Goal: Task Accomplishment & Management: Use online tool/utility

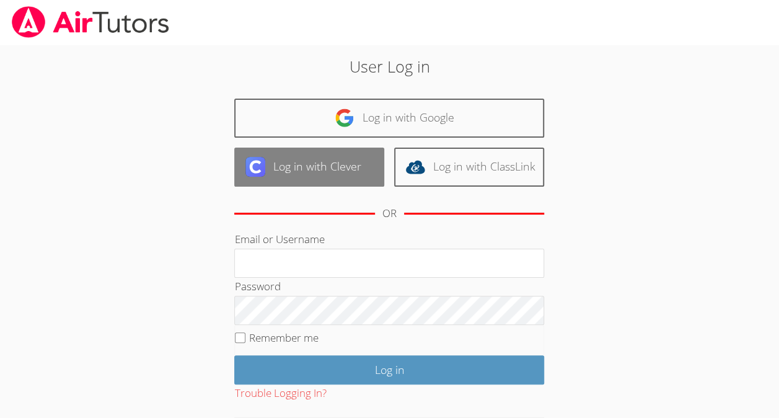
click at [332, 170] on link "Log in with Clever" at bounding box center [309, 166] width 150 height 39
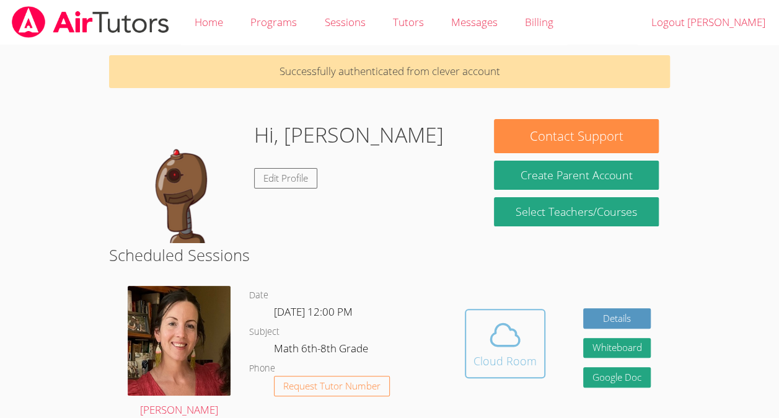
click at [506, 359] on div "Cloud Room" at bounding box center [504, 360] width 63 height 17
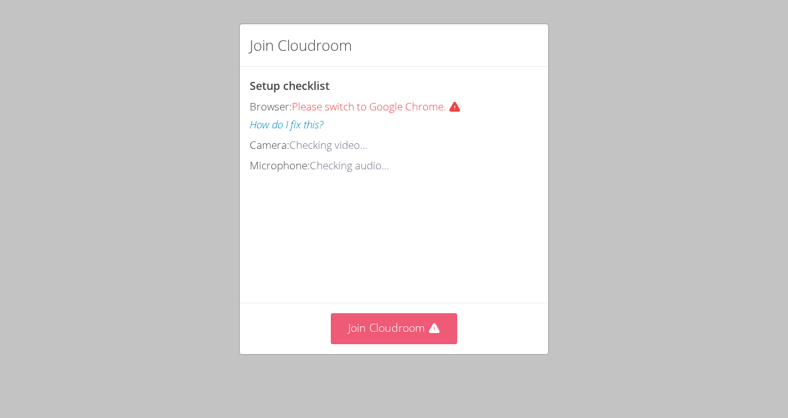
click at [397, 331] on button "Join Cloudroom" at bounding box center [394, 328] width 127 height 30
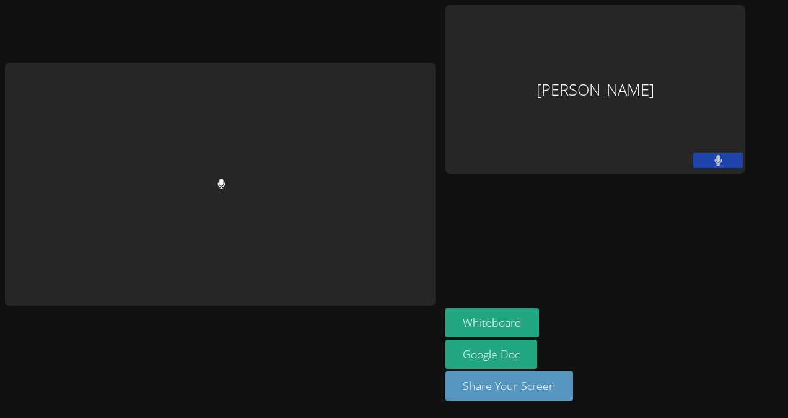
click at [0, 188] on main at bounding box center [220, 209] width 441 height 418
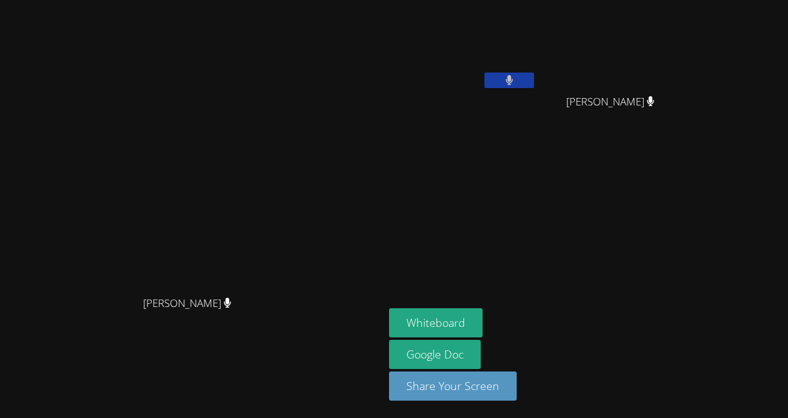
click at [493, 161] on aside "Gabriela Perez-Ramirez Arismary Ortiz Marquez Arismary Ortiz Marquez Whiteboard…" at bounding box center [539, 209] width 310 height 418
click at [483, 325] on button "Whiteboard" at bounding box center [436, 322] width 94 height 29
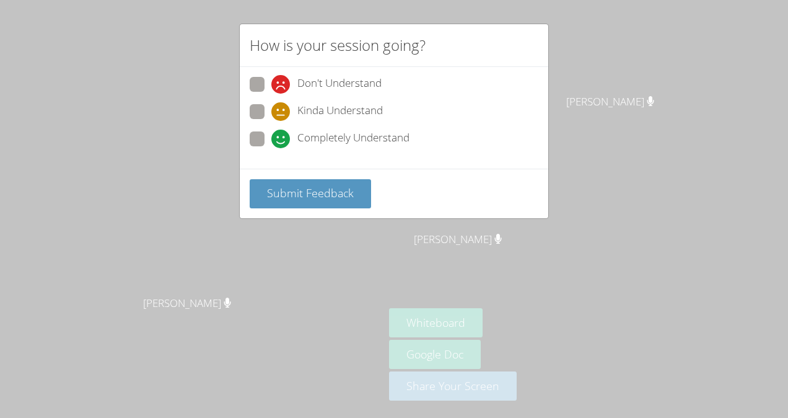
click at [315, 141] on span "Completely Understand" at bounding box center [353, 138] width 112 height 19
click at [282, 141] on input "Completely Understand" at bounding box center [276, 136] width 11 height 11
radio input "true"
click at [322, 185] on span "Submit Feedback" at bounding box center [310, 192] width 87 height 15
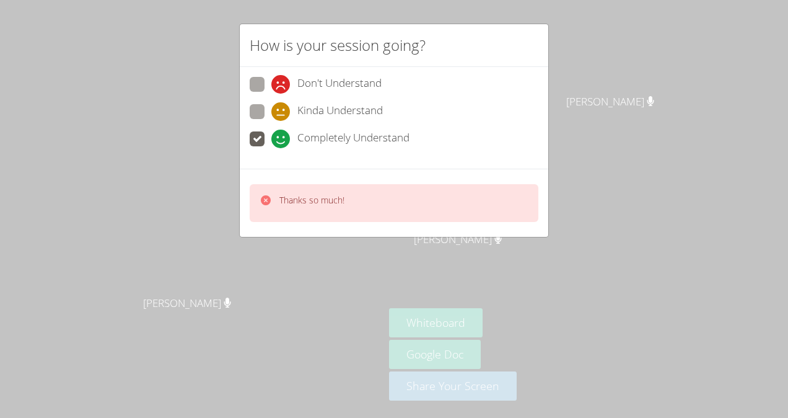
click at [218, 132] on div "How is your session going? Don't Understand Kinda Understand Completely Underst…" at bounding box center [394, 209] width 788 height 418
click at [191, 133] on div "How is your session going? Don't Understand Kinda Understand Completely Underst…" at bounding box center [394, 209] width 788 height 418
click at [188, 127] on div "How is your session going? Don't Understand Kinda Understand Completely Underst…" at bounding box center [394, 209] width 788 height 418
